Goal: Find contact information: Find contact information

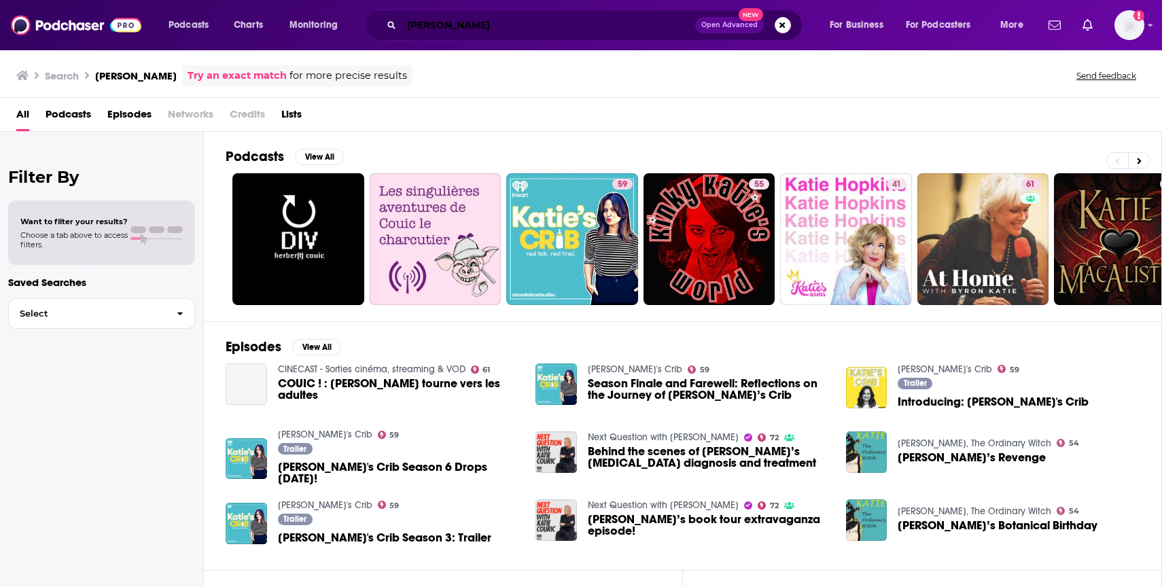
click at [479, 23] on input "[PERSON_NAME]" at bounding box center [549, 25] width 294 height 22
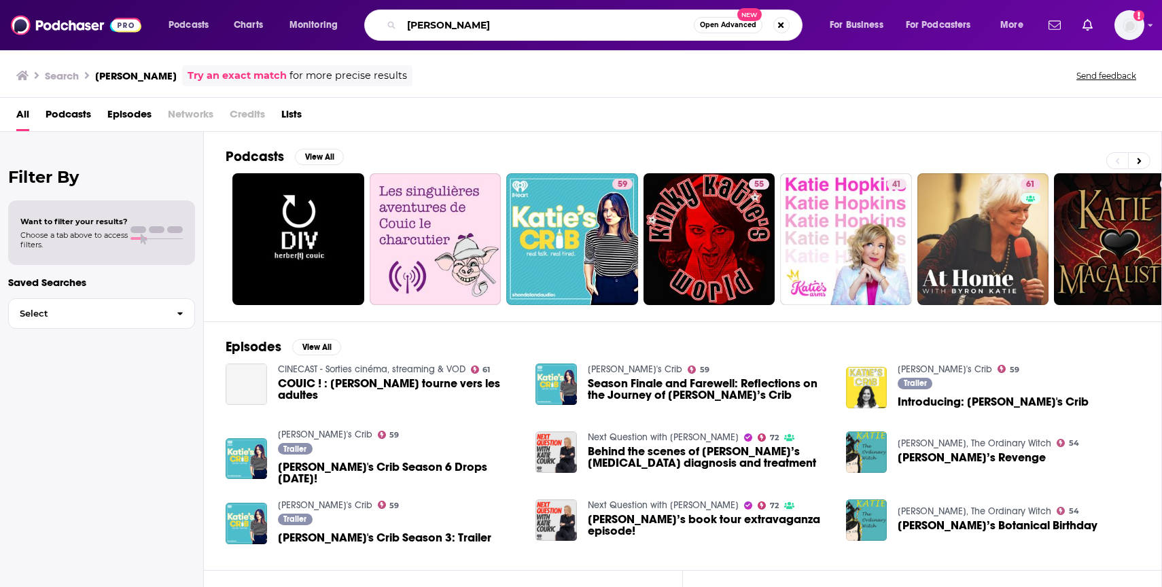
click at [479, 23] on input "[PERSON_NAME]" at bounding box center [548, 25] width 292 height 22
type input "[PERSON_NAME]"
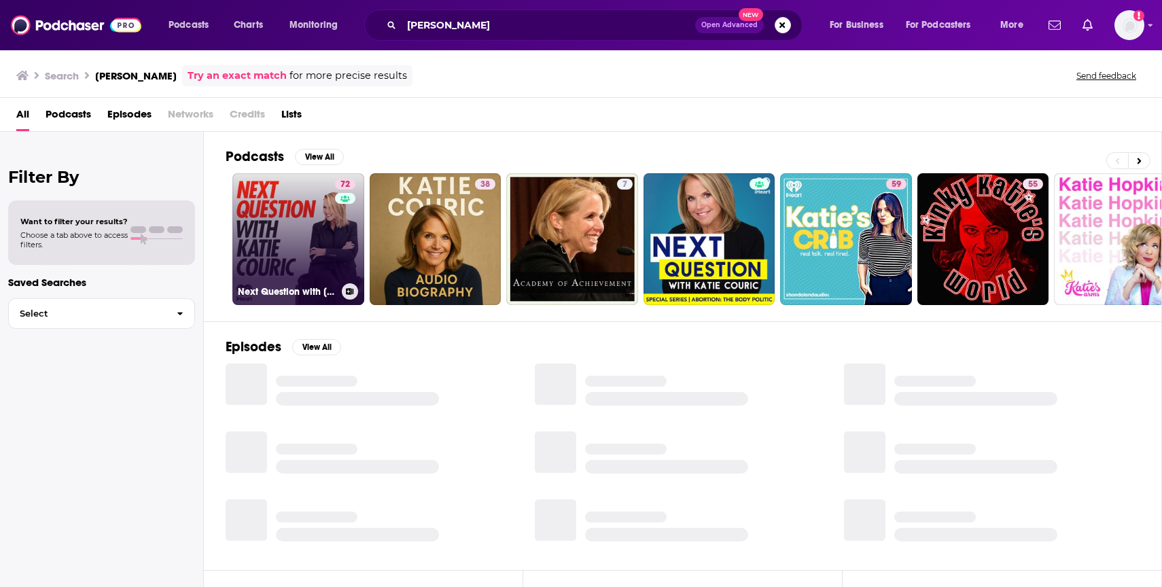
click at [279, 262] on link "72 Next Question with [PERSON_NAME]" at bounding box center [298, 239] width 132 height 132
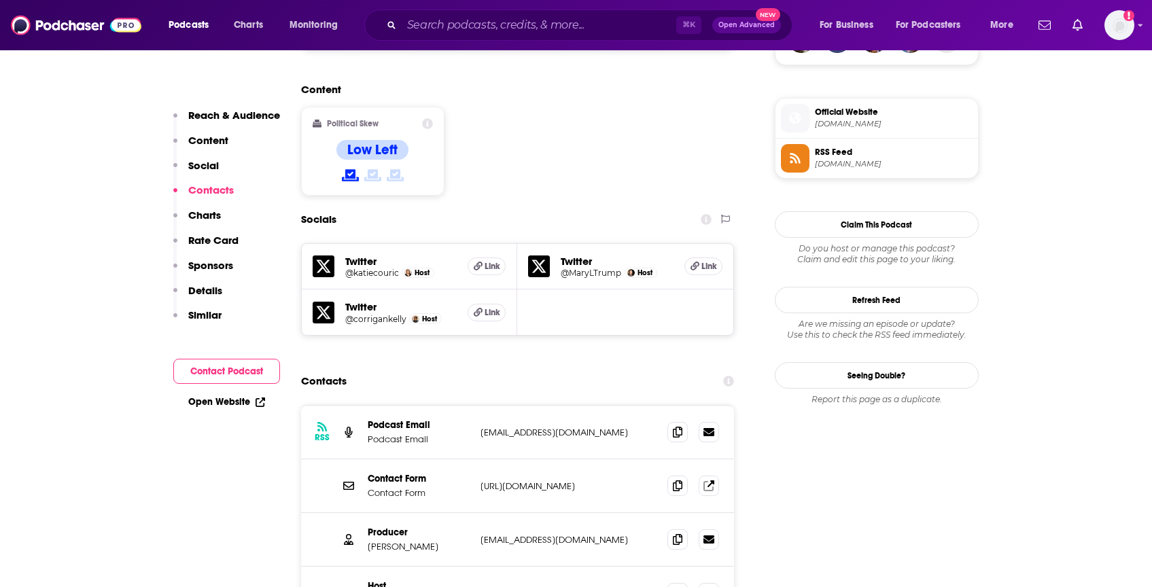
scroll to position [1228, 0]
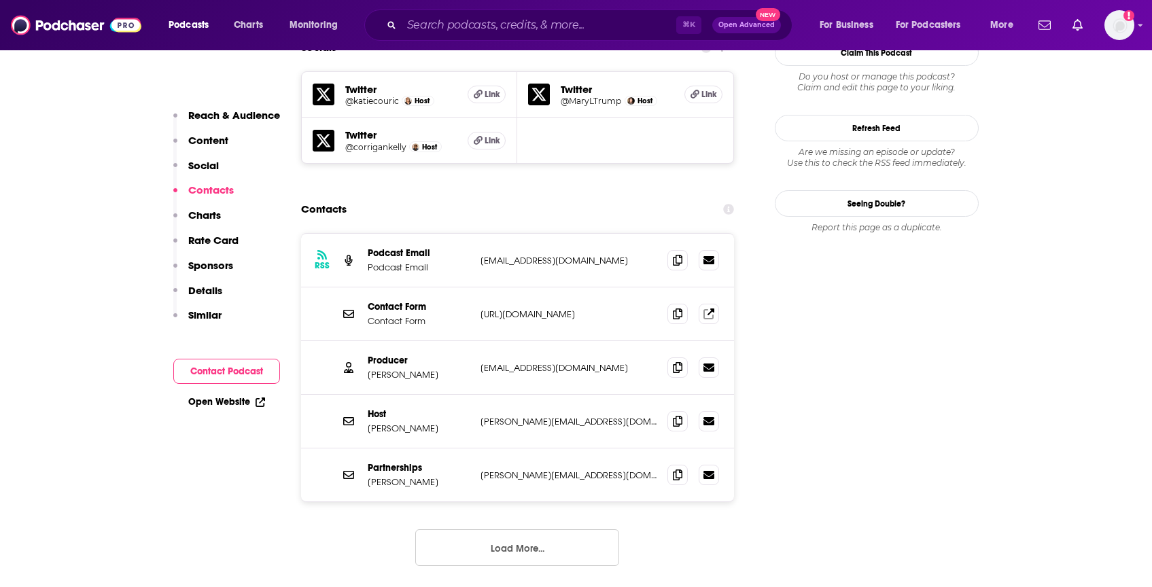
click at [487, 288] on div "Contact Form Contact Form [URL][DOMAIN_NAME] [URL][DOMAIN_NAME]" at bounding box center [518, 315] width 434 height 54
click at [678, 254] on icon at bounding box center [678, 259] width 10 height 11
